Goal: Transaction & Acquisition: Purchase product/service

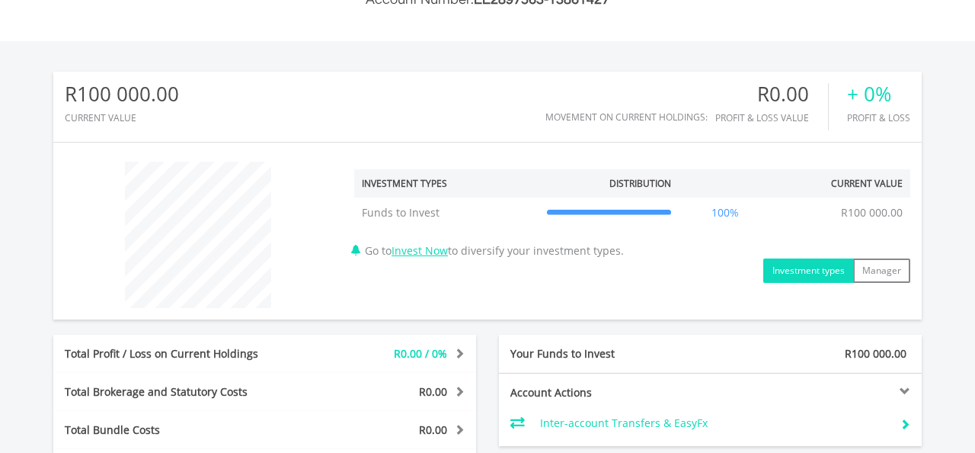
scroll to position [430, 0]
click at [814, 267] on button "Investment types" at bounding box center [808, 271] width 91 height 24
click at [448, 252] on link "Invest Now" at bounding box center [420, 251] width 56 height 14
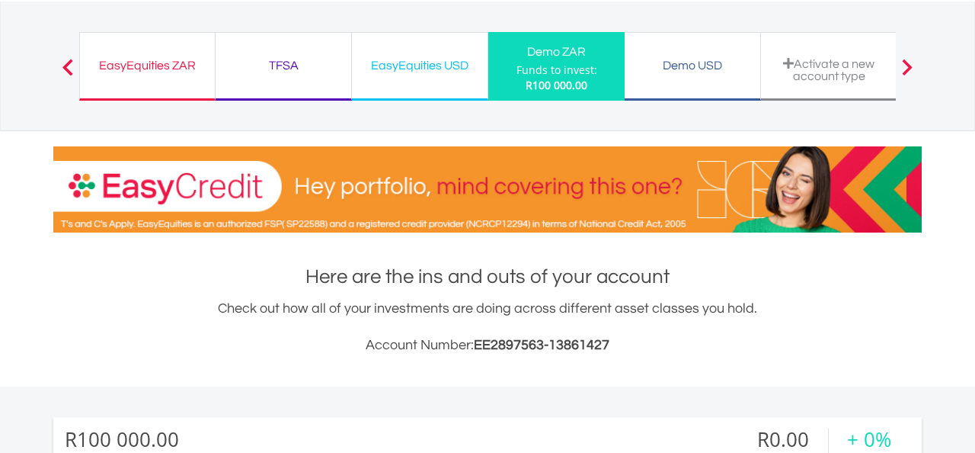
scroll to position [87, 0]
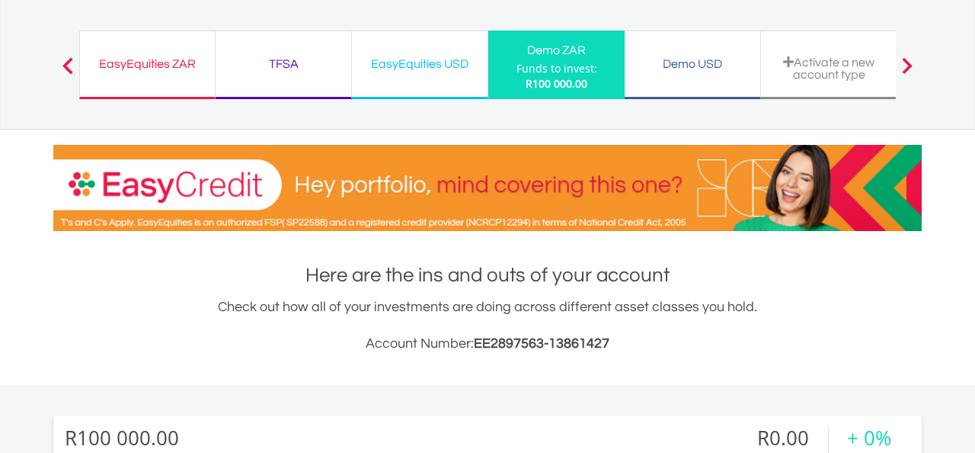
click at [907, 63] on span at bounding box center [907, 65] width 11 height 17
click at [546, 69] on div "Funds to invest:" at bounding box center [557, 68] width 81 height 15
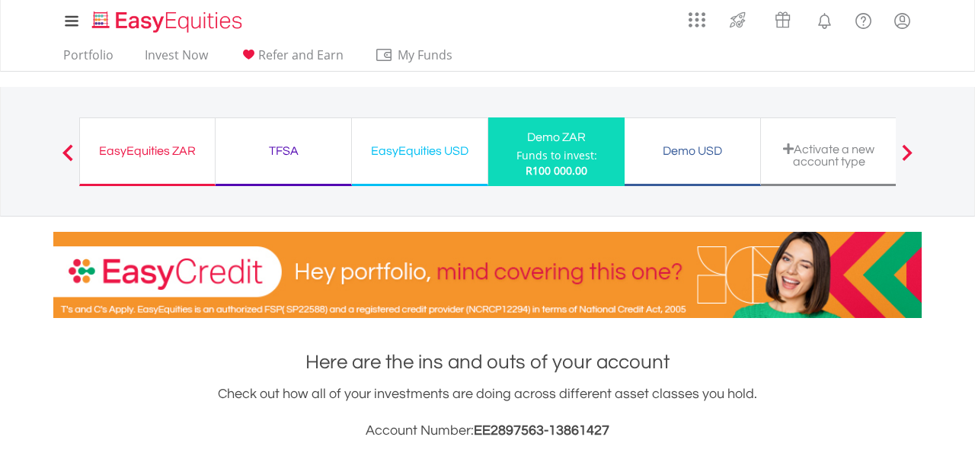
click at [150, 145] on div "EasyEquities ZAR" at bounding box center [147, 150] width 117 height 21
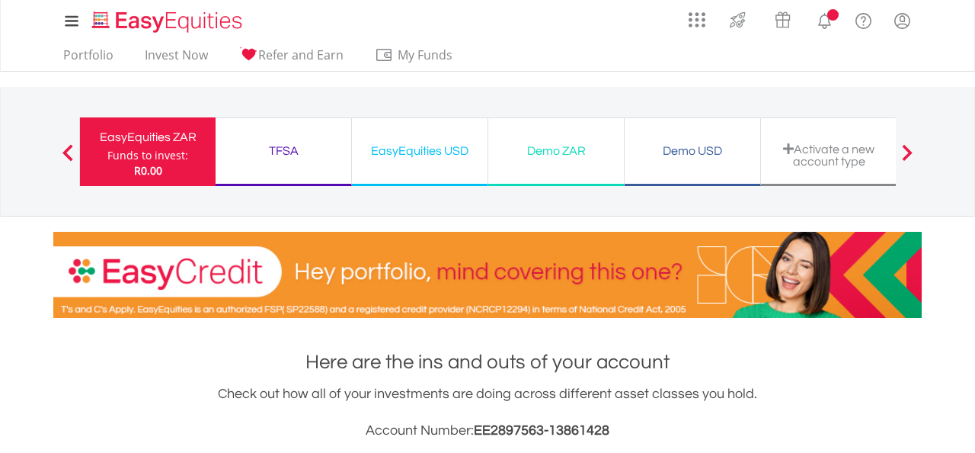
scroll to position [146, 290]
click at [181, 50] on link "Invest Now" at bounding box center [176, 59] width 75 height 24
click at [192, 55] on link "Invest Now" at bounding box center [176, 59] width 75 height 24
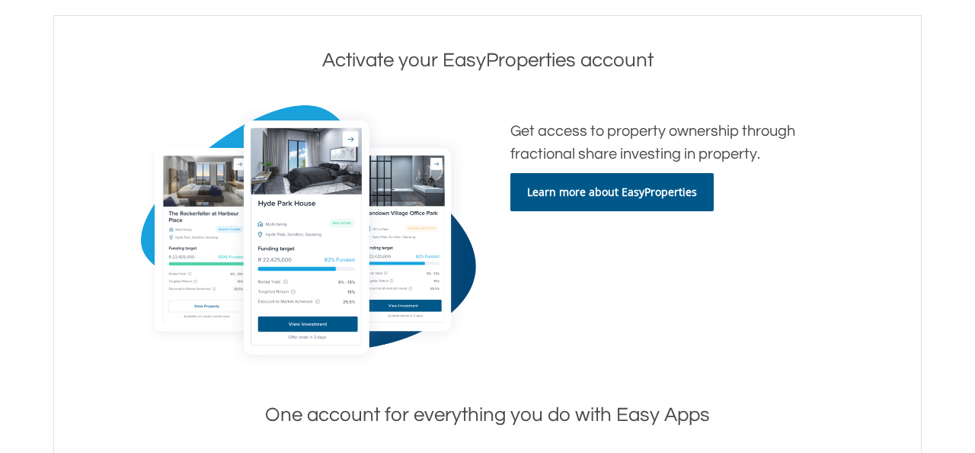
scroll to position [218, 0]
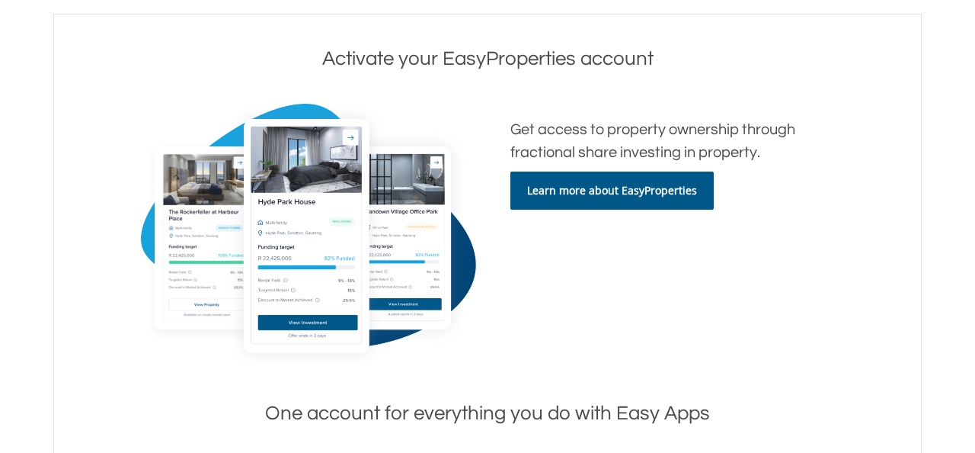
click at [603, 200] on link "Learn more about EasyProperties" at bounding box center [611, 190] width 203 height 38
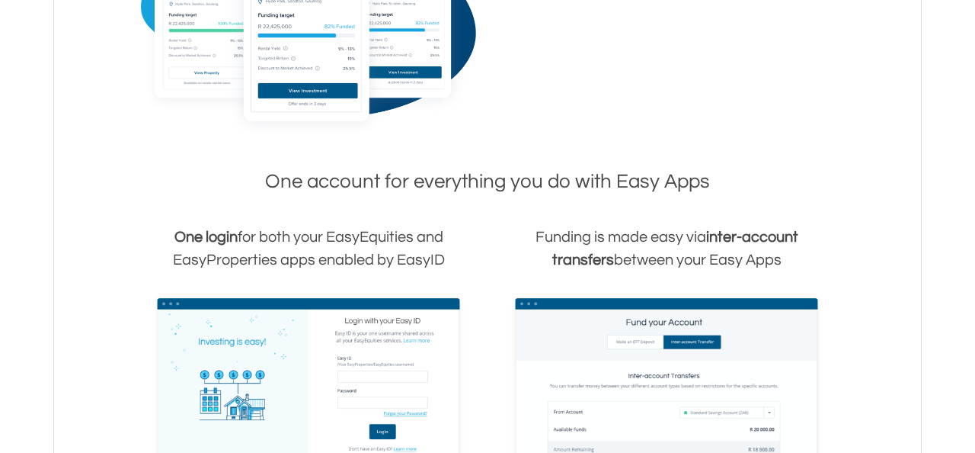
scroll to position [469, 0]
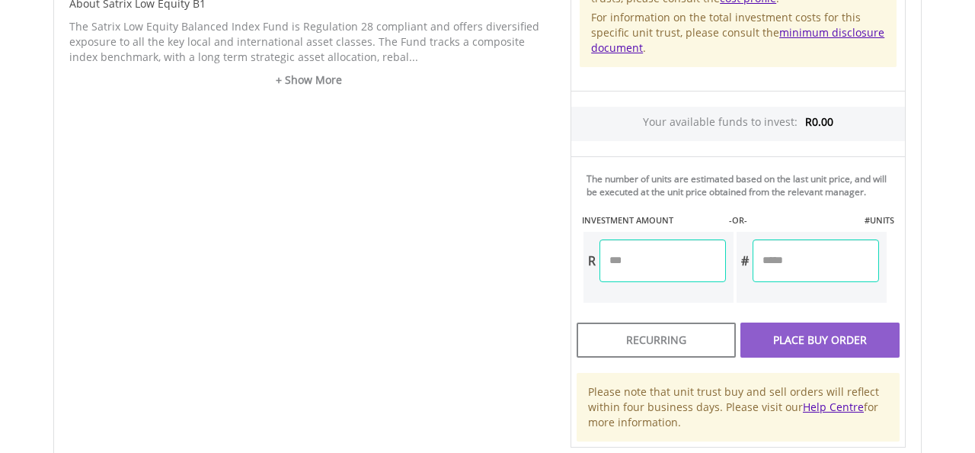
scroll to position [810, 0]
click at [658, 268] on input "number" at bounding box center [663, 259] width 126 height 43
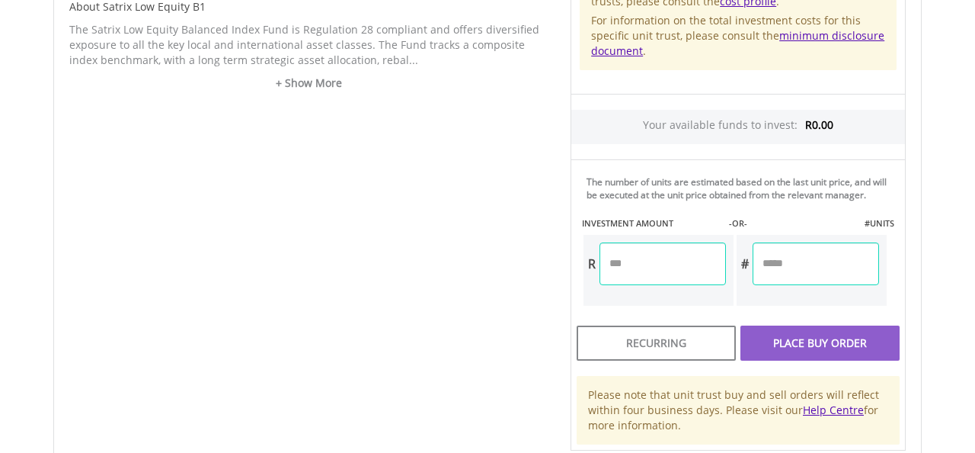
scroll to position [880, 0]
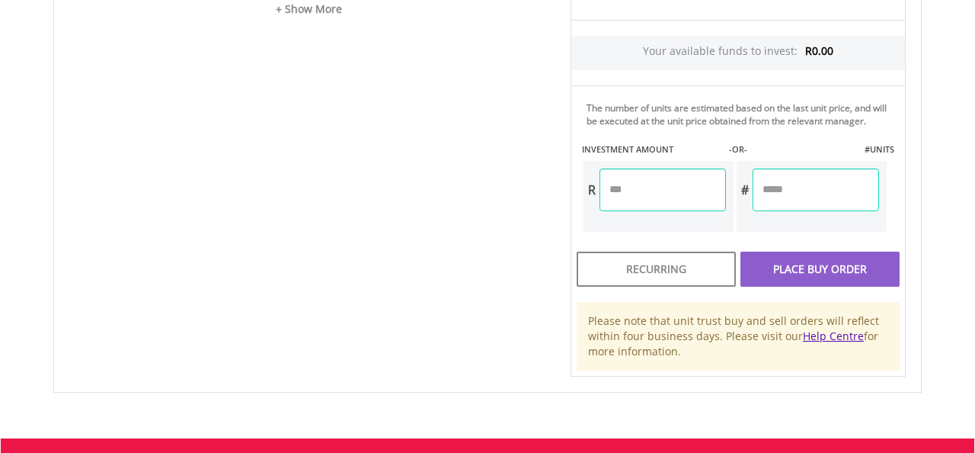
click at [650, 196] on input "number" at bounding box center [663, 189] width 126 height 43
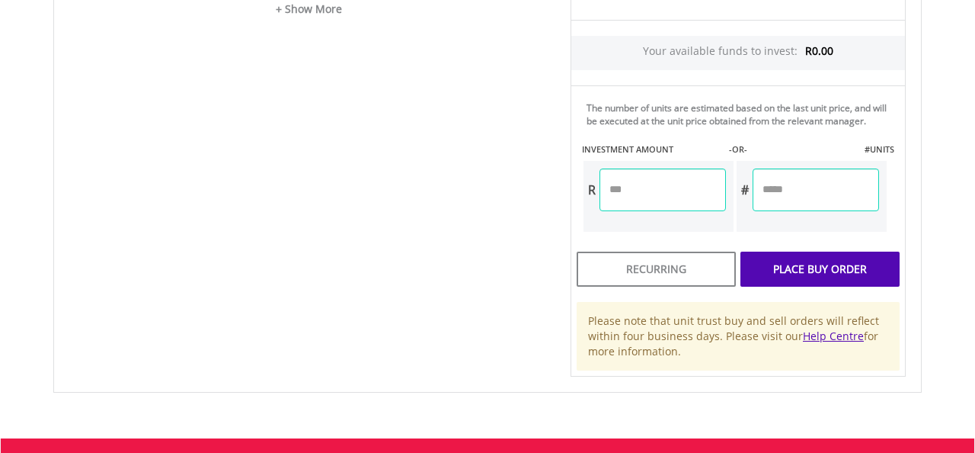
click at [696, 241] on div "Unit Price R14.52 How the Pricing Works Unit trusts use forward pricing. The pr…" at bounding box center [738, 7] width 358 height 738
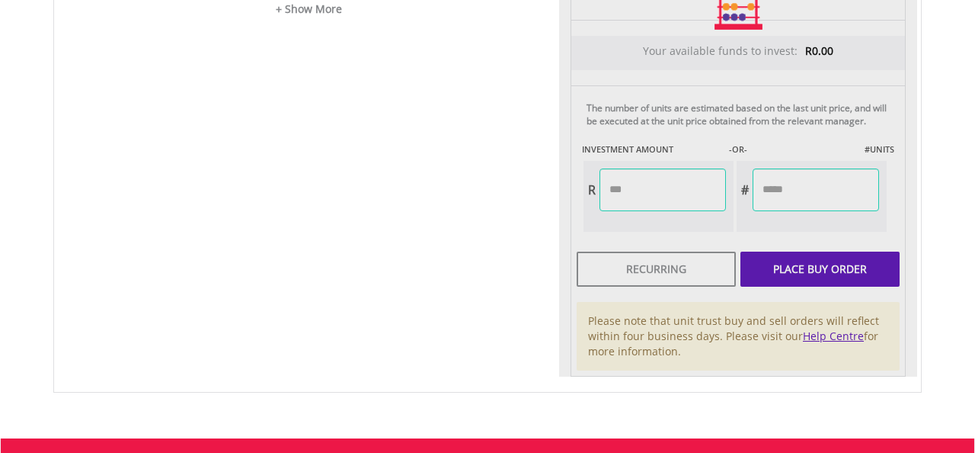
type input "*******"
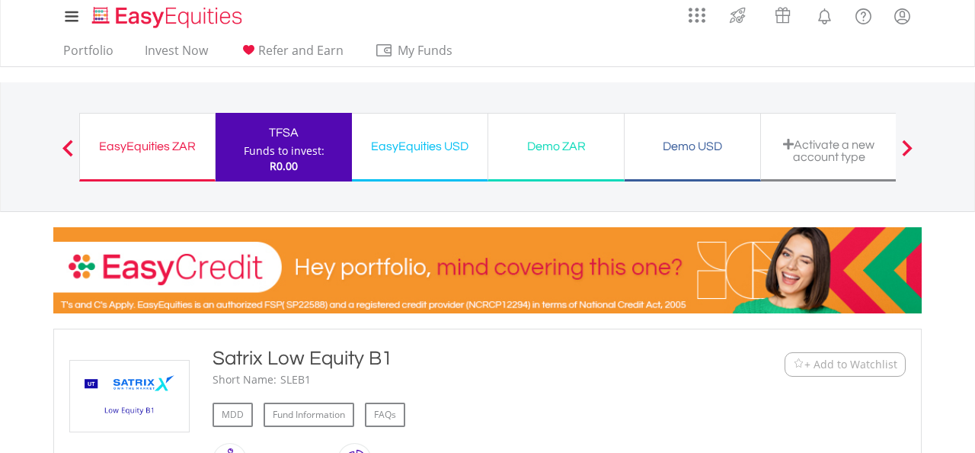
scroll to position [0, 0]
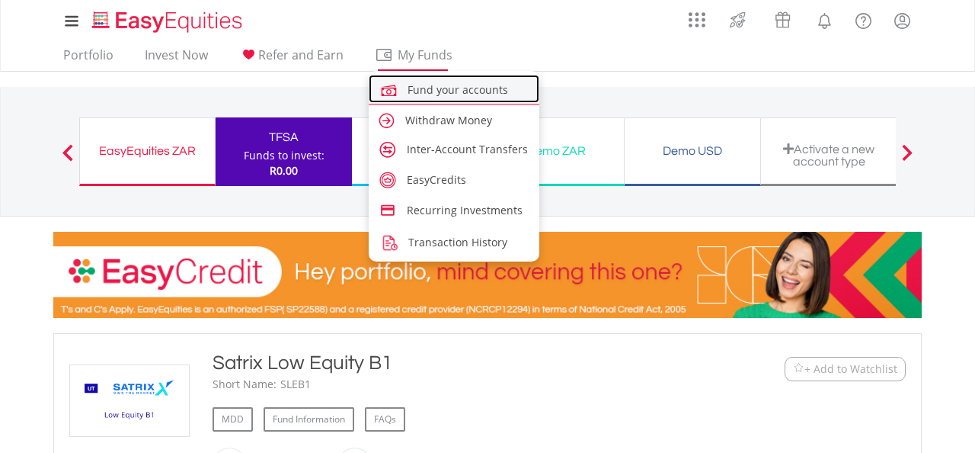
click at [462, 91] on span "Fund your accounts" at bounding box center [458, 89] width 101 height 14
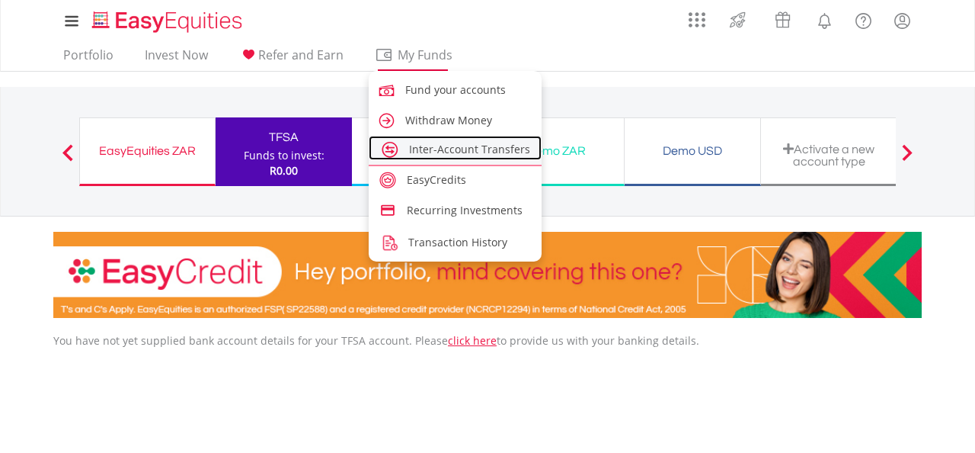
click at [437, 150] on span "Inter-Account Transfers" at bounding box center [469, 149] width 121 height 14
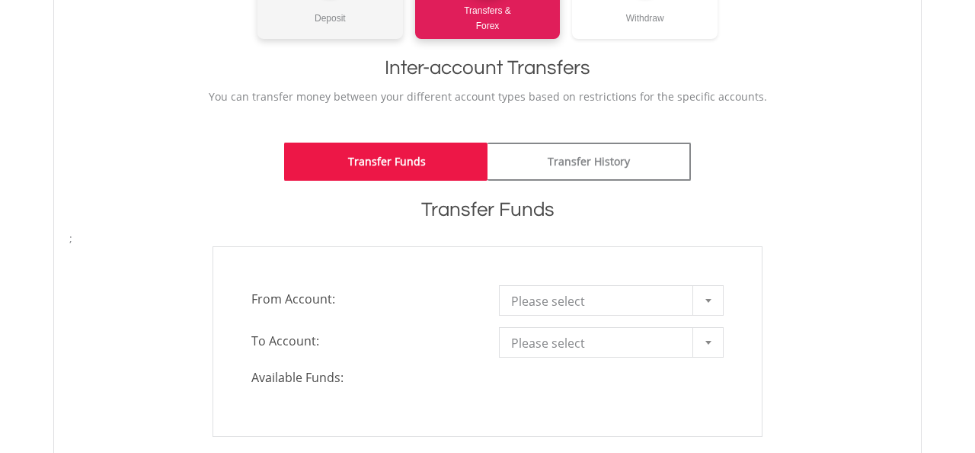
scroll to position [280, 0]
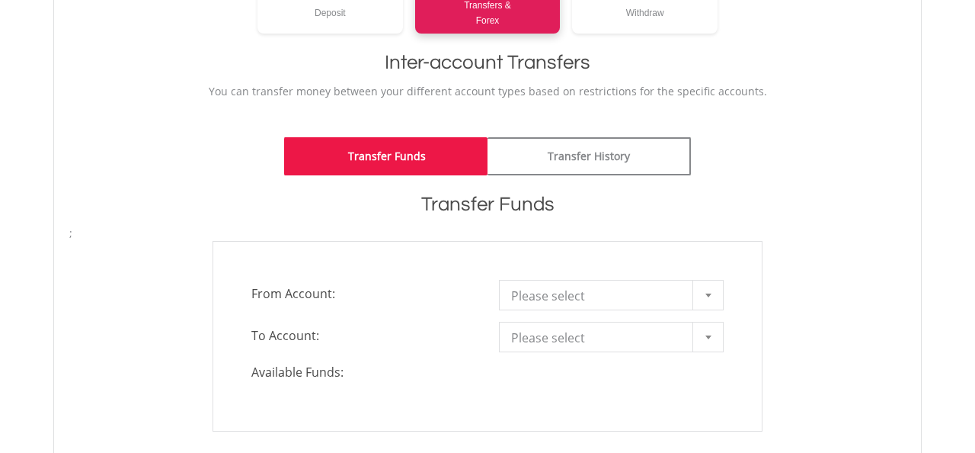
click at [377, 158] on link "Transfer Funds" at bounding box center [385, 156] width 203 height 38
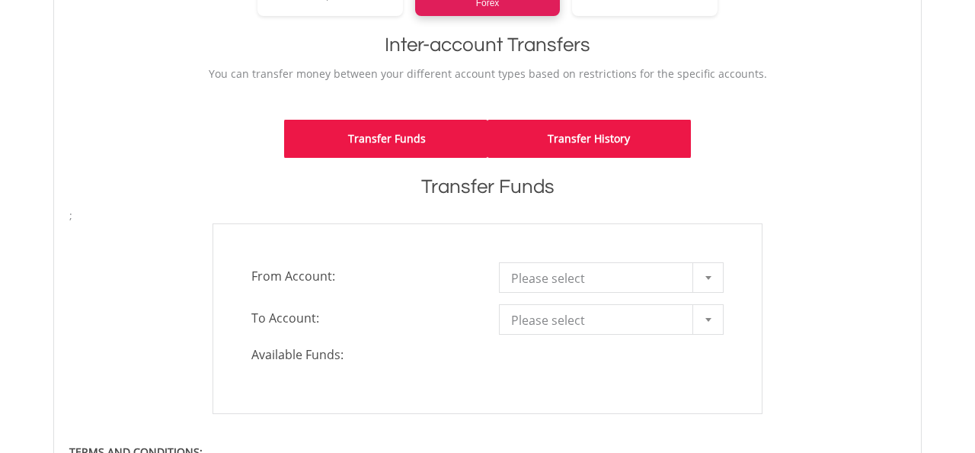
scroll to position [299, 0]
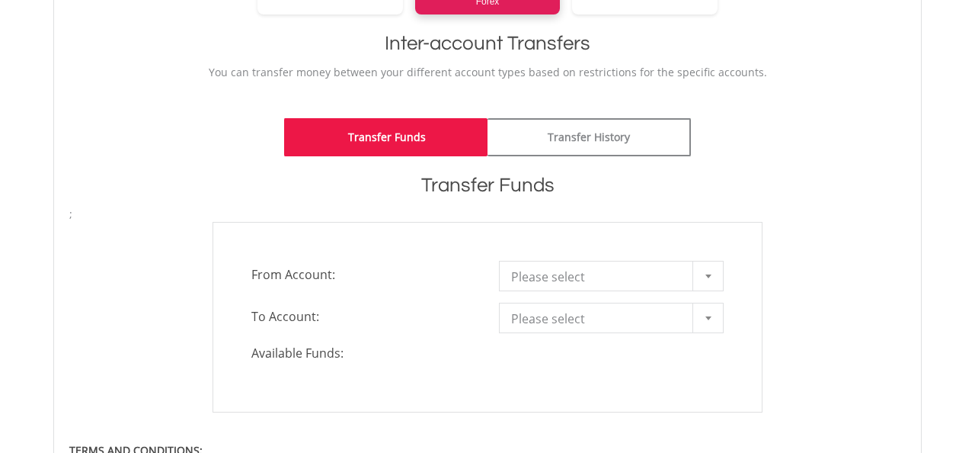
click at [707, 277] on b at bounding box center [709, 276] width 6 height 4
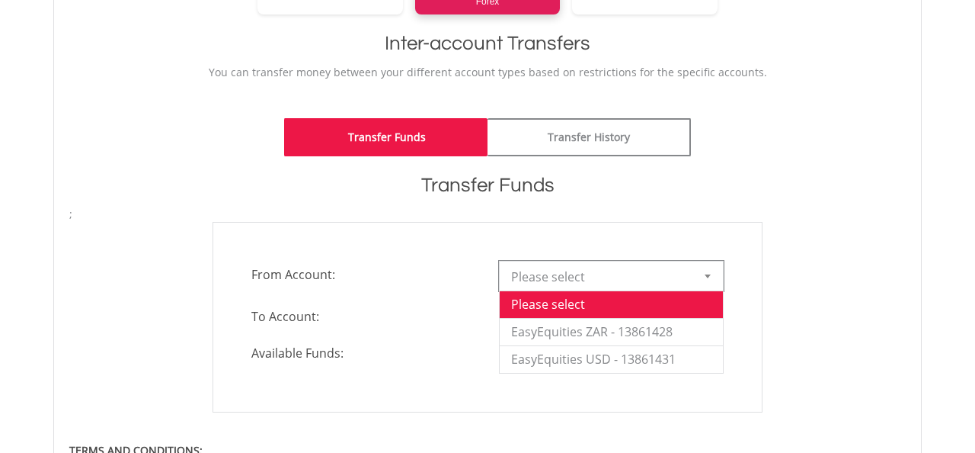
click at [441, 352] on span "Available Funds:" at bounding box center [364, 353] width 248 height 18
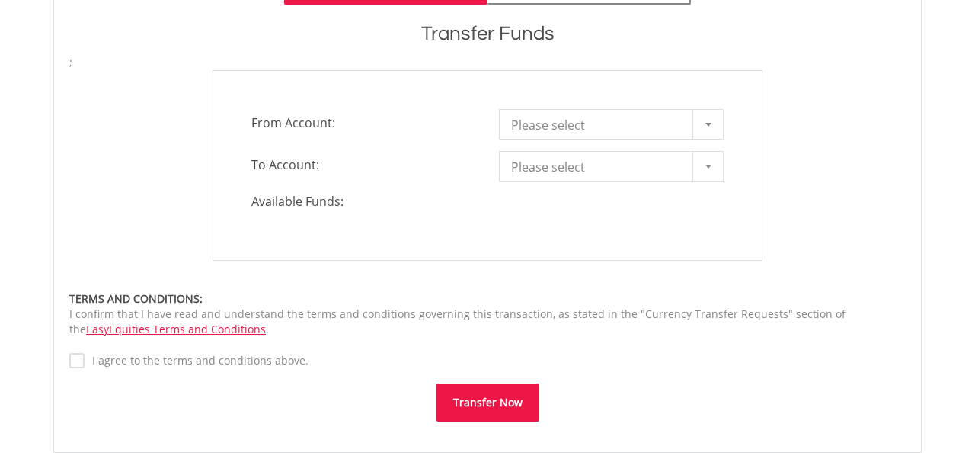
scroll to position [263, 0]
